Goal: Use online tool/utility

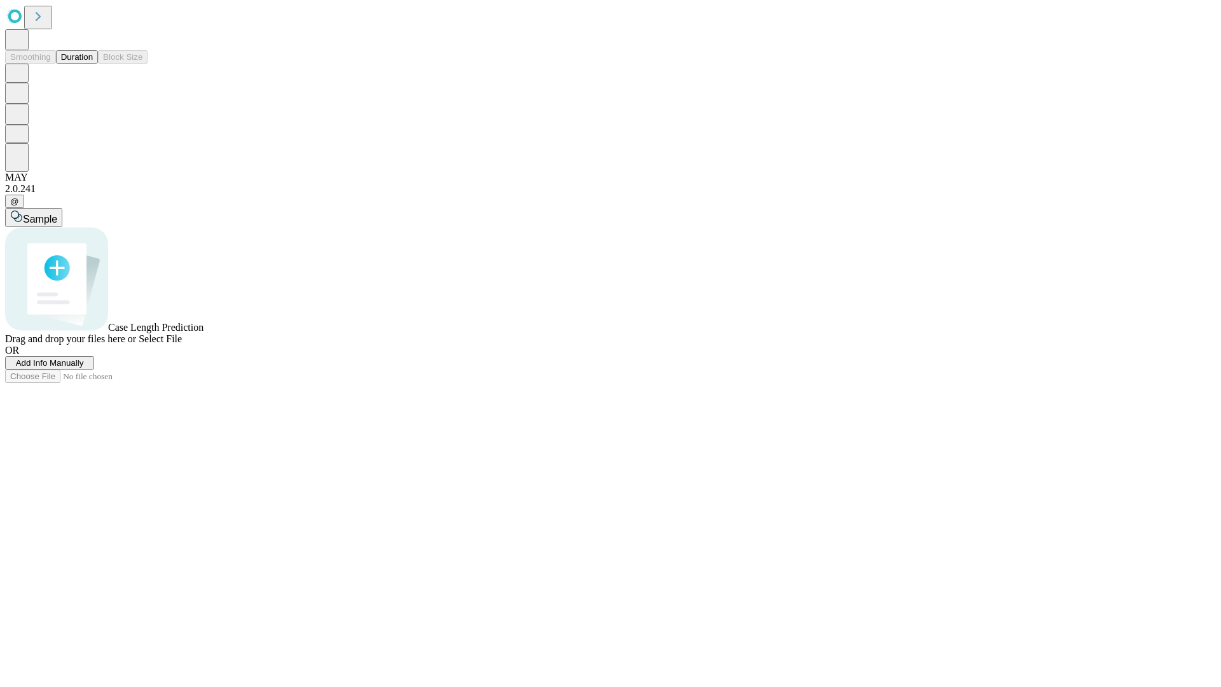
click at [182, 344] on span "Select File" at bounding box center [160, 338] width 43 height 11
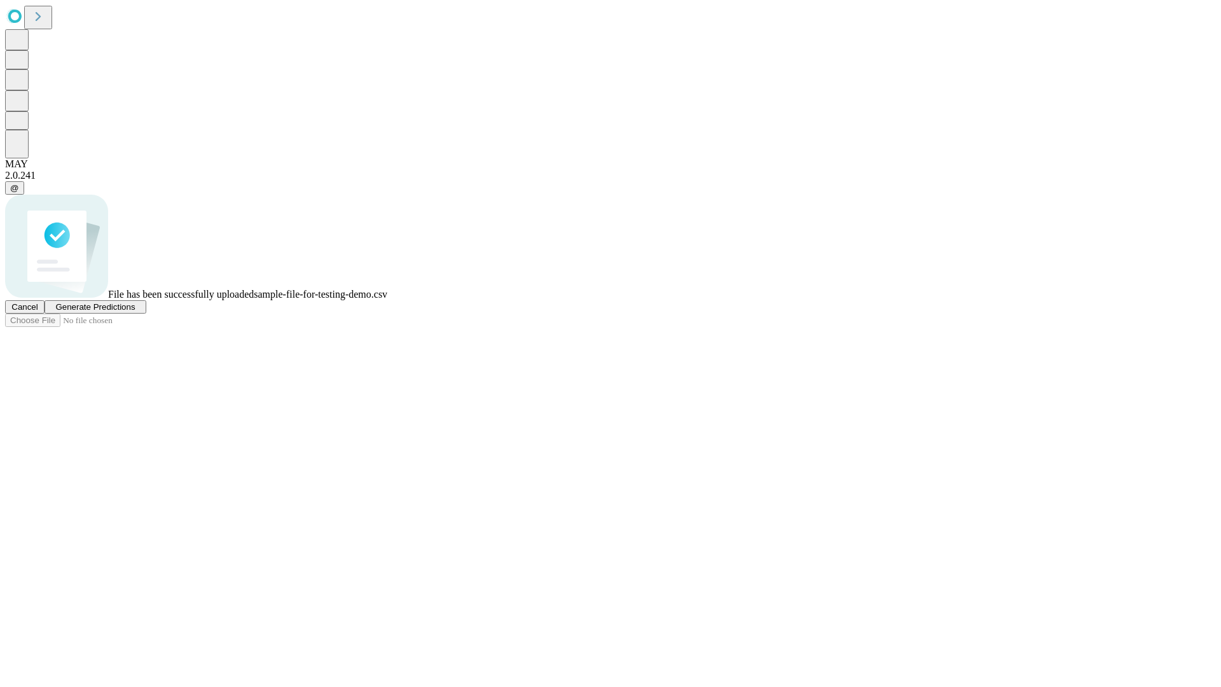
click at [135, 311] on span "Generate Predictions" at bounding box center [94, 307] width 79 height 10
